Goal: Task Accomplishment & Management: Manage account settings

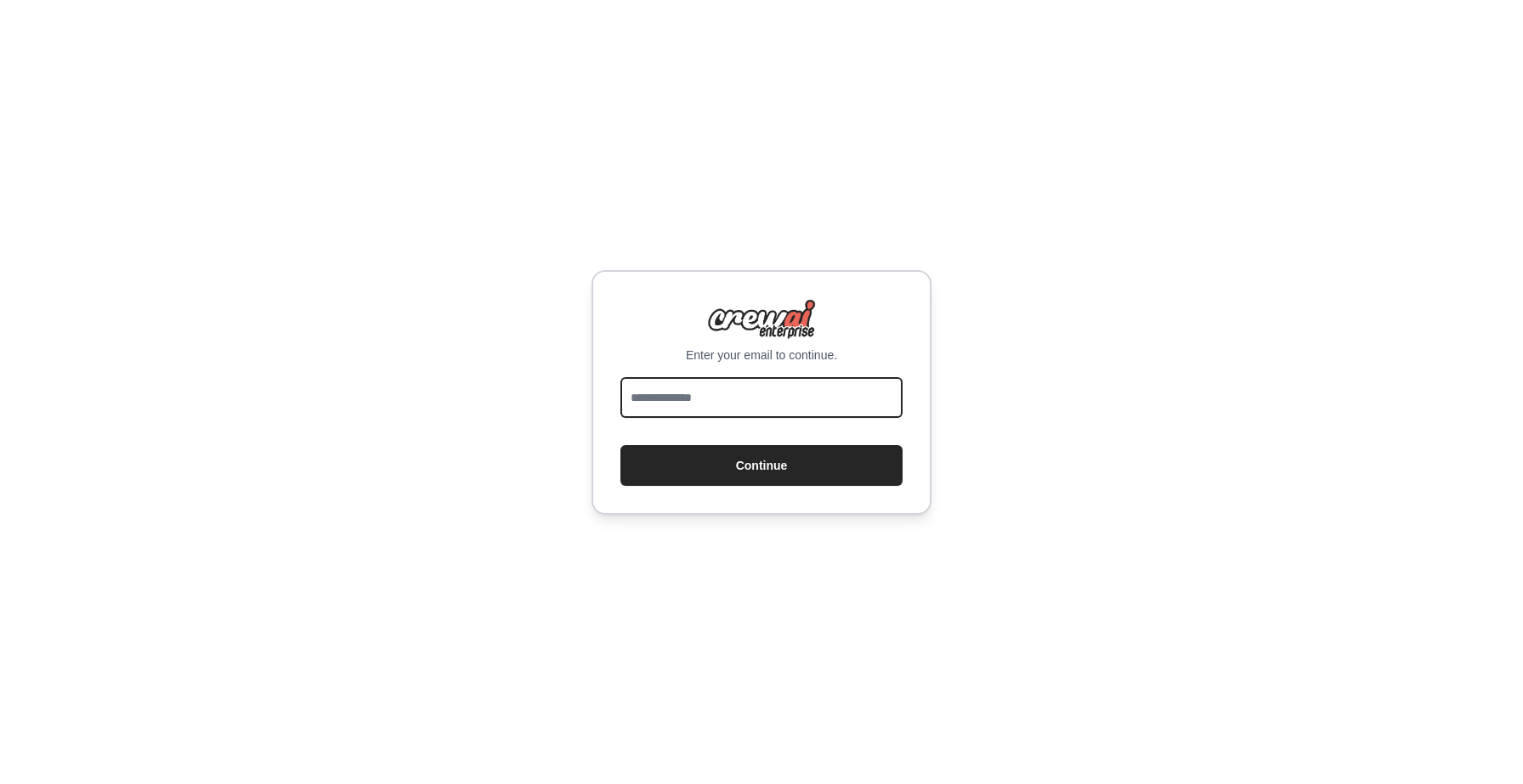
click at [797, 389] on input "email" at bounding box center [761, 398] width 282 height 41
type input "**********"
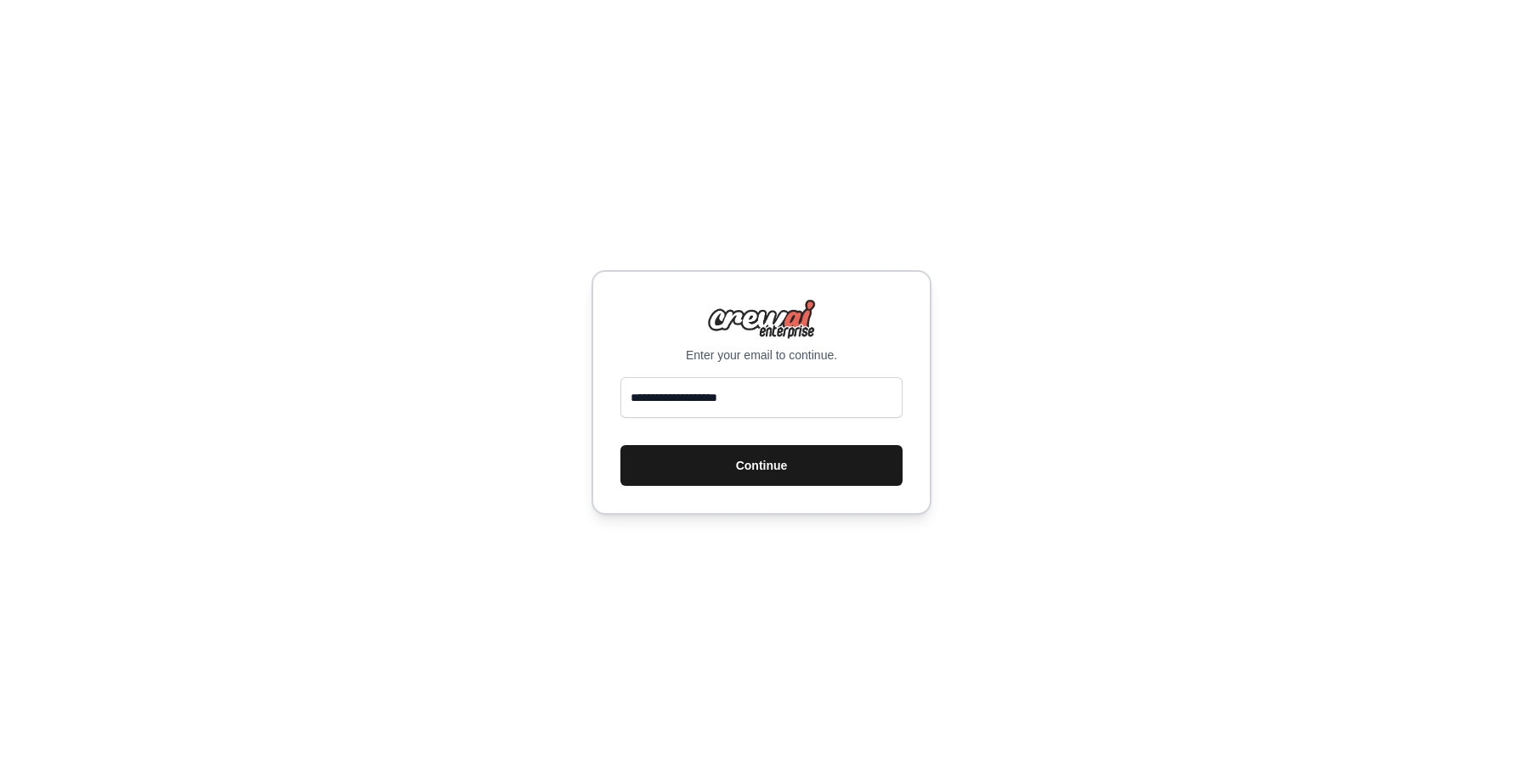
click at [767, 483] on button "Continue" at bounding box center [761, 466] width 282 height 41
